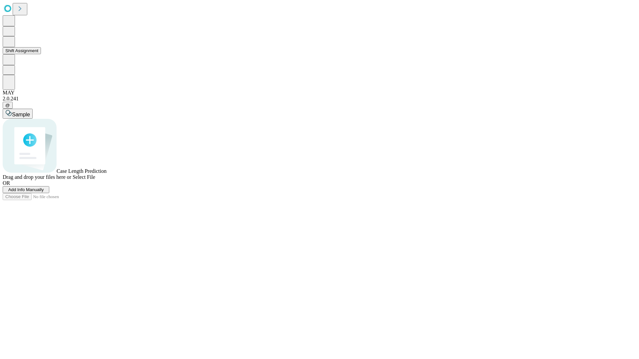
click at [41, 54] on button "Shift Assignment" at bounding box center [22, 50] width 38 height 7
